Goal: Contribute content: Add original content to the website for others to see

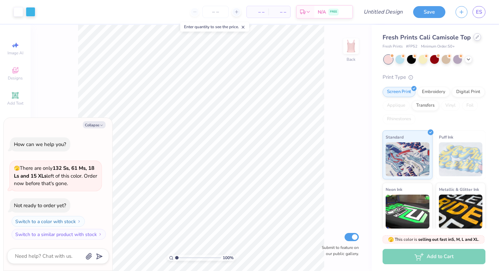
click at [476, 39] on div at bounding box center [476, 36] width 7 height 7
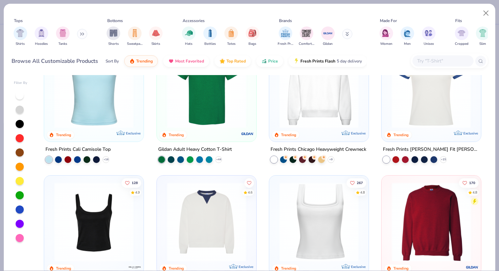
scroll to position [173, 0]
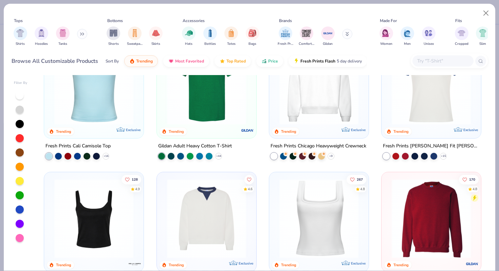
click at [223, 102] on img at bounding box center [207, 84] width 86 height 79
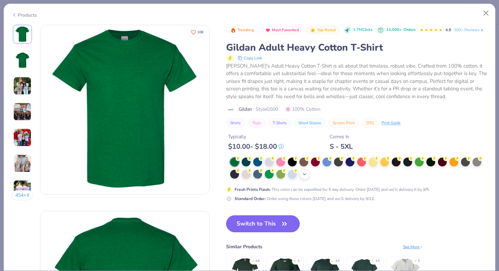
click at [306, 177] on icon at bounding box center [304, 173] width 5 height 5
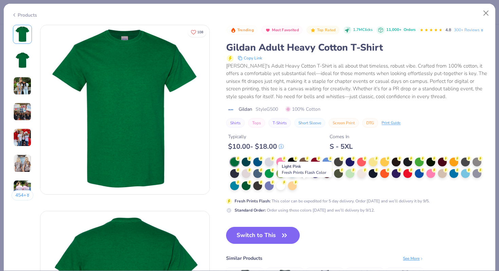
click at [306, 177] on div at bounding box center [303, 172] width 9 height 9
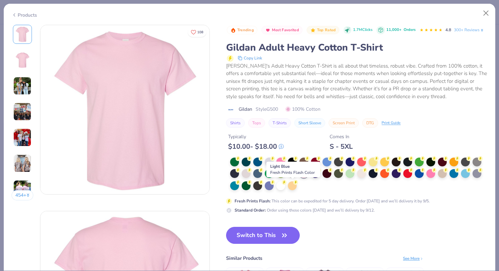
click at [293, 177] on div at bounding box center [292, 172] width 9 height 9
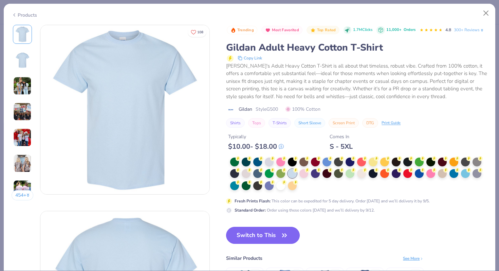
click at [274, 243] on button "Switch to This" at bounding box center [263, 235] width 74 height 17
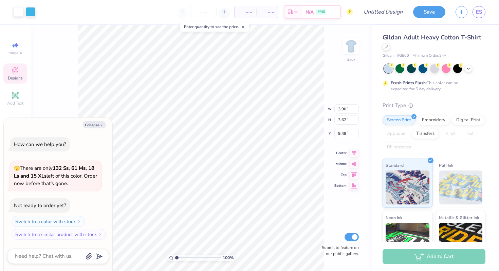
type textarea "x"
type input "2.76"
type textarea "x"
type input "10.67"
type input "9.91"
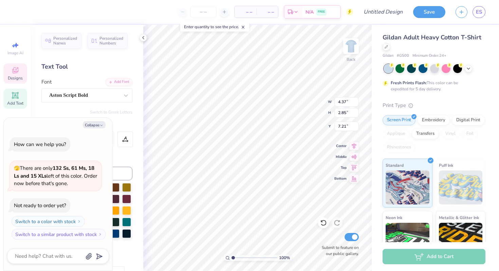
scroll to position [5, 1]
type textarea "x"
type input "6.41"
type input "2.49"
type input "5.03"
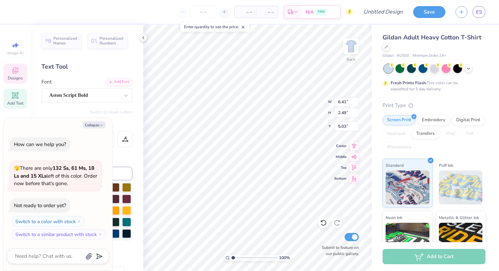
type textarea "x"
type input "5.19"
type textarea "x"
type textarea "H"
type textarea "x"
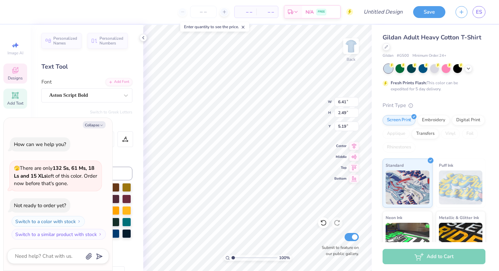
type textarea "Hi"
type textarea "x"
type textarea "Hips"
type textarea "x"
type textarea "Hips"
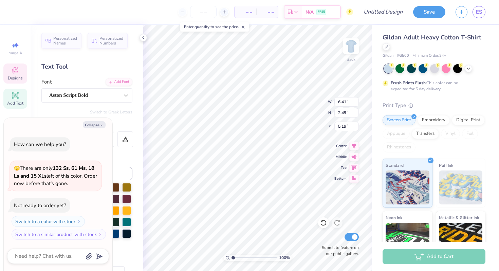
type textarea "x"
type textarea "Hips '"
type textarea "x"
type textarea "Hips 'N"
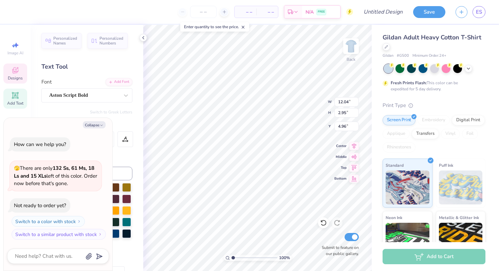
type textarea "x"
type input "4.73"
type textarea "x"
type input "9.58"
type input "2.34"
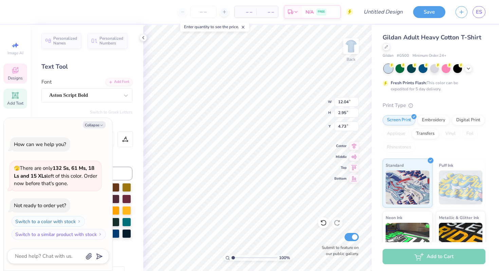
type input "5.33"
type textarea "x"
type input "4.60"
type textarea "x"
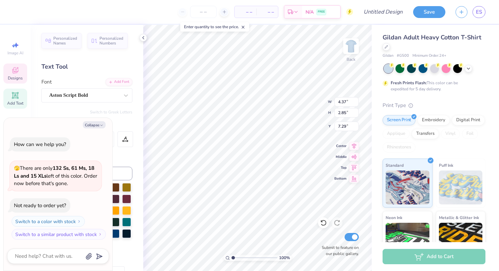
type textarea "x"
type textarea "H"
type textarea "x"
type textarea "Ha"
type textarea "x"
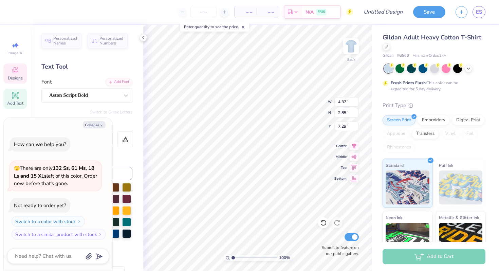
type textarea "Har"
type textarea "x"
type textarea "Harm"
type textarea "x"
type textarea "[PERSON_NAME]"
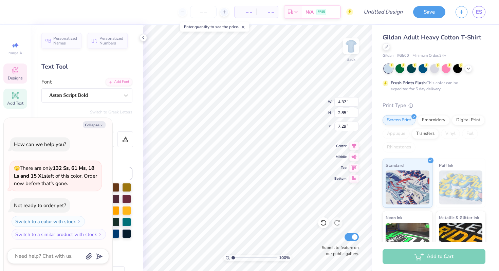
type textarea "x"
type textarea "Harmony"
type textarea "x"
type input "10.67"
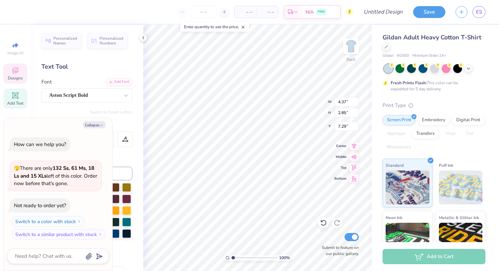
type input "9.91"
type input "2.76"
type textarea "x"
type input "6.69"
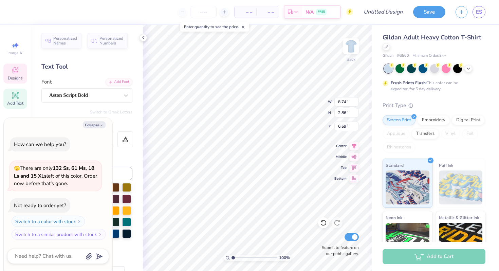
type textarea "x"
type input "6.60"
type input "2.16"
type input "7.39"
type textarea "x"
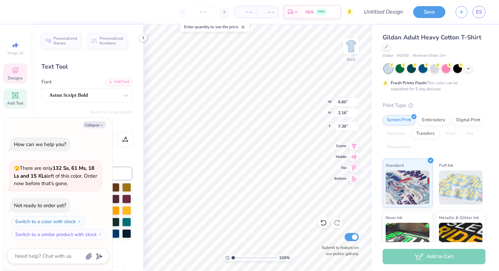
type input "6.55"
type textarea "x"
type input "8.98"
type textarea "x"
type input "6.60"
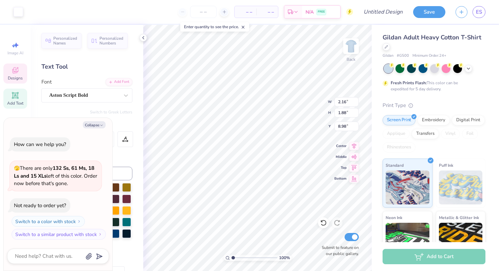
type input "2.16"
type input "6.55"
type textarea "x"
type input "9.35"
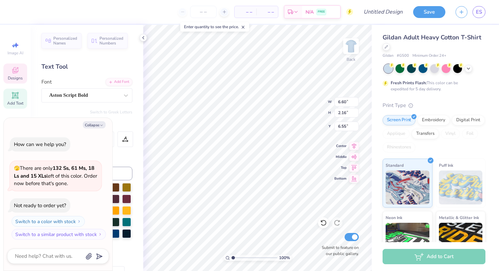
type input "8.62"
type input "3.44"
type textarea "x"
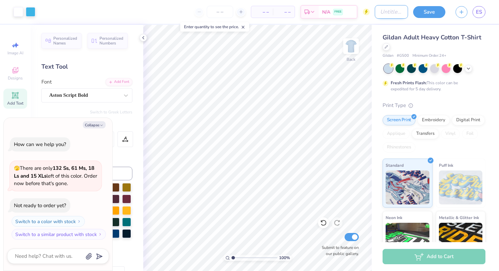
click at [395, 14] on input "Design Title" at bounding box center [391, 12] width 33 height 14
type input "t"
type textarea "x"
type input "ts"
type textarea "x"
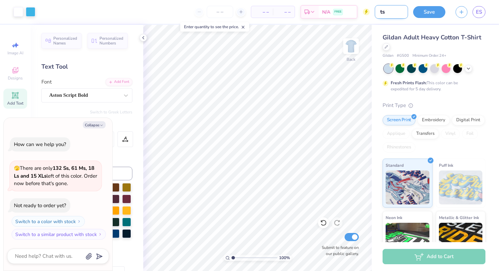
type input "tsh"
type textarea "x"
type input "tshi"
type textarea "x"
type input "tshir"
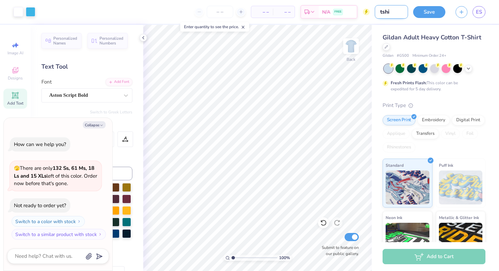
type textarea "x"
type input "tshirt"
type textarea "x"
type input "tshirt?"
type textarea "x"
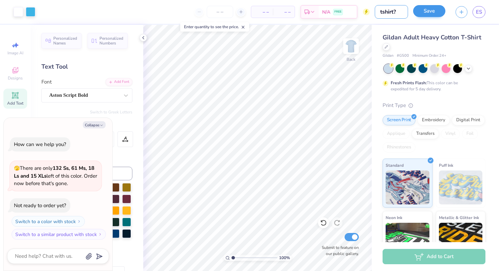
type input "tshirt?"
click at [424, 11] on button "Save" at bounding box center [429, 11] width 32 height 12
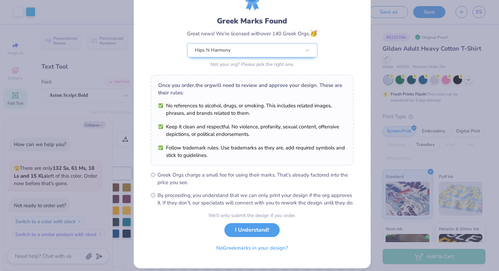
scroll to position [34, 0]
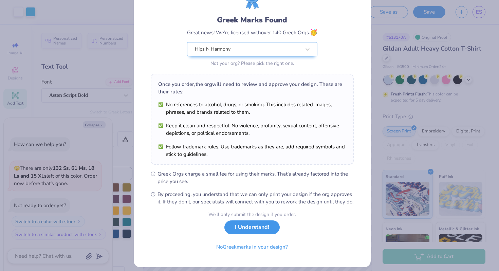
click at [244, 231] on button "I Understand!" at bounding box center [251, 227] width 55 height 14
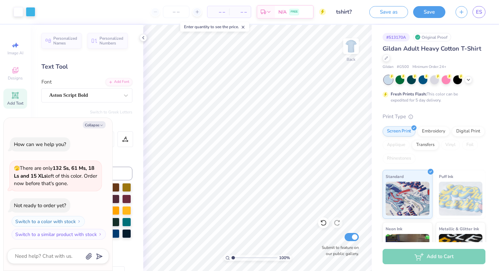
type textarea "x"
click at [479, 8] on span "ES" at bounding box center [479, 12] width 6 height 8
